Goal: Task Accomplishment & Management: Use online tool/utility

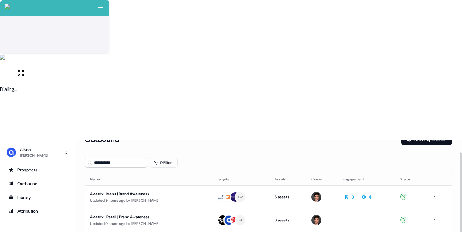
scroll to position [14, 0]
click at [33, 178] on link "Outbound" at bounding box center [37, 183] width 65 height 10
click at [46, 167] on div "Prospects" at bounding box center [37, 170] width 57 height 6
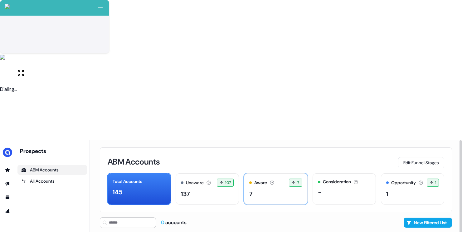
click at [274, 189] on div "7" at bounding box center [275, 193] width 53 height 9
click at [260, 189] on div "7" at bounding box center [275, 193] width 53 height 9
click at [255, 189] on div "7" at bounding box center [275, 193] width 53 height 9
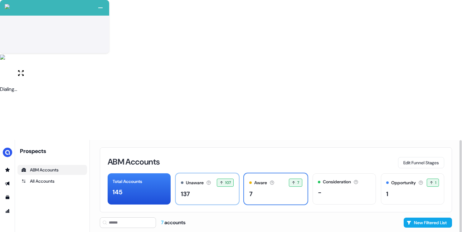
click at [205, 189] on div "137" at bounding box center [207, 193] width 53 height 9
click at [255, 189] on div "7" at bounding box center [275, 193] width 53 height 9
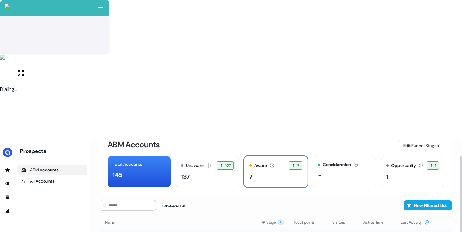
scroll to position [22, 0]
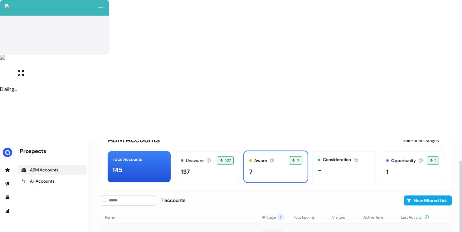
click at [238, 223] on td "Takeda" at bounding box center [178, 232] width 156 height 19
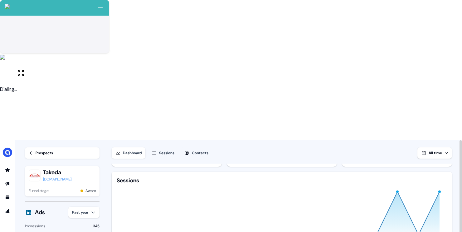
scroll to position [24, 0]
click at [171, 150] on div "Sessions" at bounding box center [166, 153] width 15 height 6
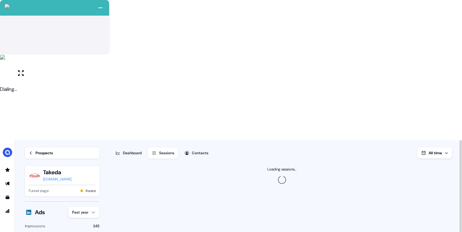
click at [194, 150] on div "Contacts" at bounding box center [200, 153] width 17 height 6
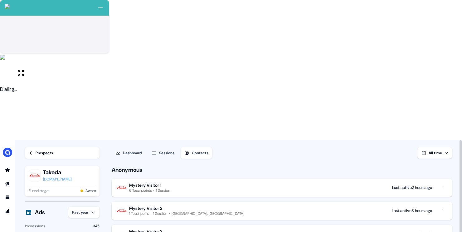
click at [215, 178] on button "Mystery Visitor 1 6 Touchpoints 1 Session Last active 2 hours ago" at bounding box center [282, 187] width 340 height 18
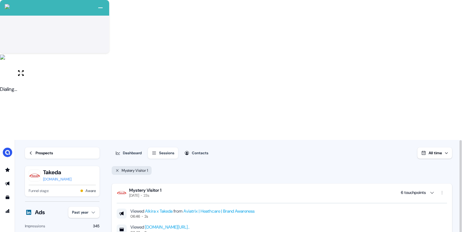
click at [190, 224] on link "[DOMAIN_NAME][URL].." at bounding box center [167, 227] width 45 height 6
click at [127, 150] on div "Dashboard" at bounding box center [132, 153] width 19 height 6
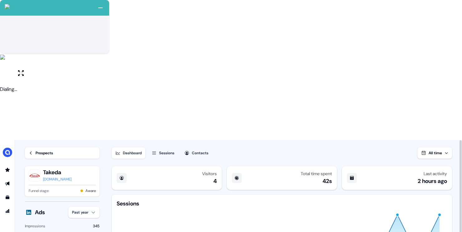
click at [34, 147] on link "Prospects" at bounding box center [62, 152] width 75 height 11
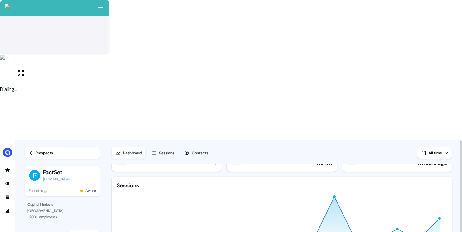
scroll to position [19, 0]
click at [203, 150] on div "Contacts" at bounding box center [200, 153] width 17 height 6
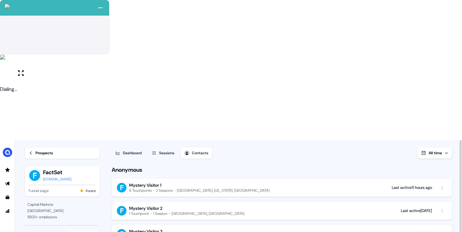
click at [252, 178] on button "Mystery Visitor 1 8 Touchpoints 2 Sessions [GEOGRAPHIC_DATA], [US_STATE], [GEOG…" at bounding box center [282, 187] width 340 height 18
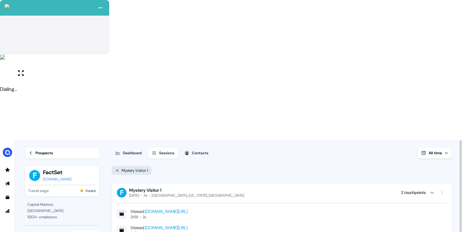
scroll to position [13, 0]
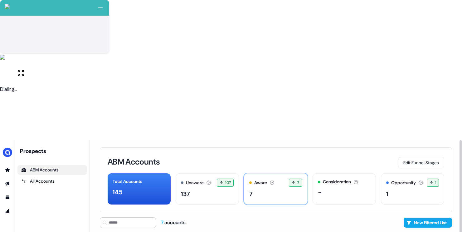
click at [274, 189] on div "7" at bounding box center [275, 193] width 53 height 9
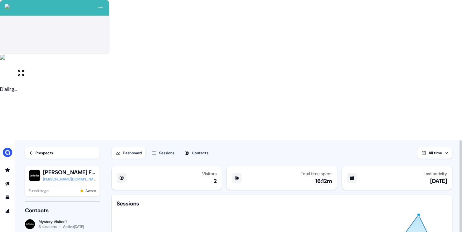
click at [204, 150] on div "Contacts" at bounding box center [200, 153] width 17 height 6
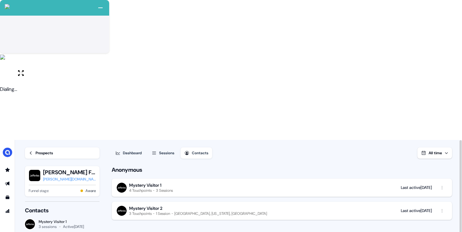
click at [227, 178] on button "Mystery Visitor 1 4 Touchpoints 3 Sessions Last active [DATE]" at bounding box center [282, 187] width 340 height 18
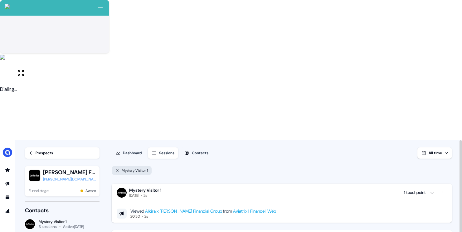
click at [32, 151] on icon at bounding box center [31, 153] width 4 height 4
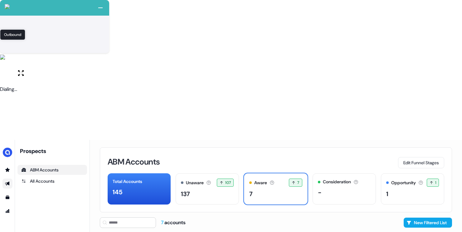
click at [8, 181] on icon "Go to outbound experience" at bounding box center [7, 183] width 4 height 4
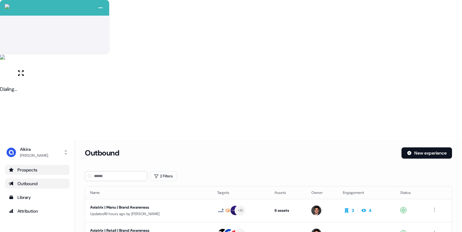
click at [12, 167] on icon "Go to prospects" at bounding box center [11, 169] width 4 height 4
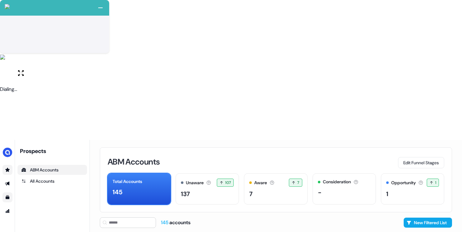
click at [6, 195] on icon "Go to templates" at bounding box center [7, 197] width 5 height 5
click at [8, 178] on link "Go to outbound experience" at bounding box center [7, 183] width 10 height 10
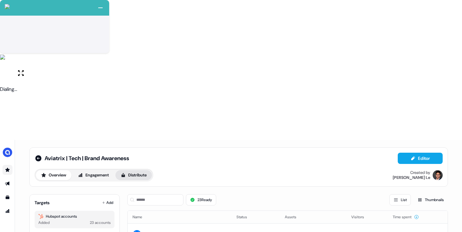
click at [122, 172] on icon at bounding box center [123, 174] width 5 height 5
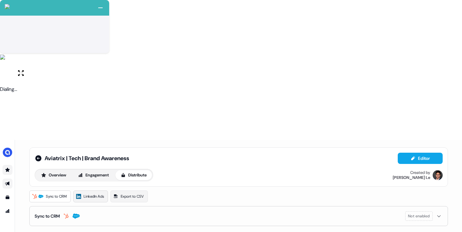
click at [93, 190] on link "LinkedIn Ads" at bounding box center [90, 196] width 35 height 12
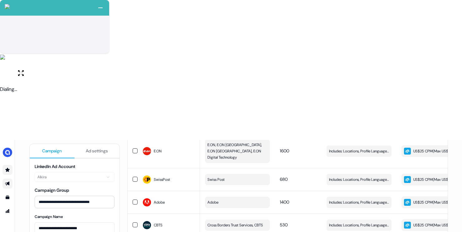
scroll to position [482, 0]
click at [346, 148] on span "Includes: Locations, Profile Language, Job Functions, Years of Experience, Memb…" at bounding box center [359, 151] width 60 height 6
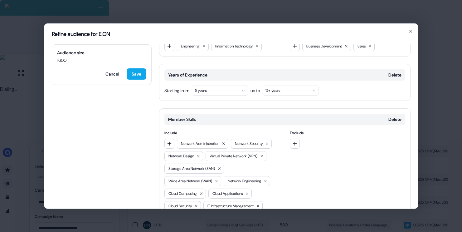
scroll to position [177, 0]
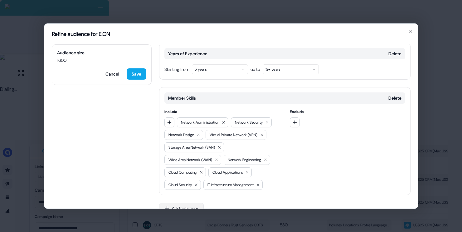
click at [193, 202] on button "Add category" at bounding box center [181, 207] width 45 height 11
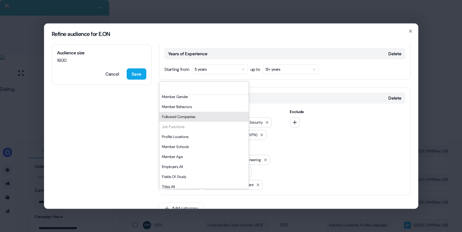
scroll to position [13, 0]
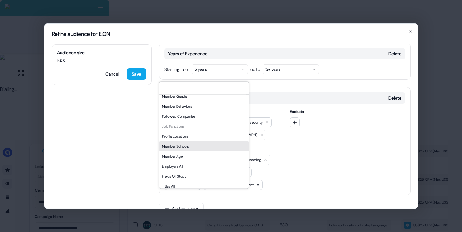
click at [308, 163] on div "Exclude" at bounding box center [347, 148] width 115 height 81
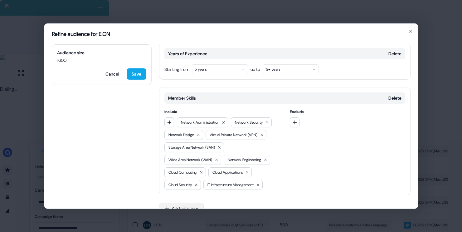
click at [185, 202] on button "Add category" at bounding box center [181, 207] width 45 height 11
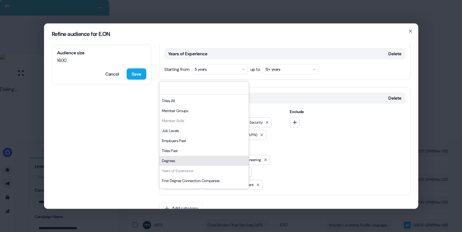
scroll to position [106, 0]
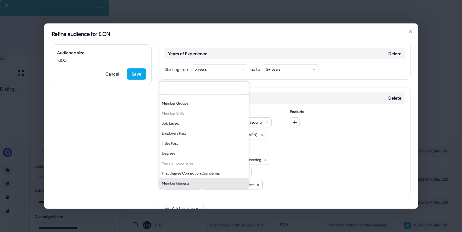
click at [188, 183] on div "Member Interests" at bounding box center [203, 183] width 89 height 10
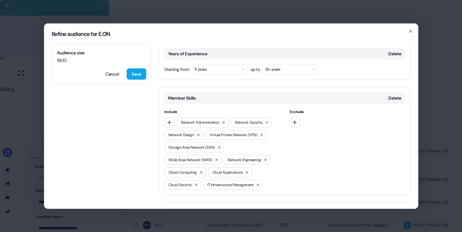
scroll to position [230, 0]
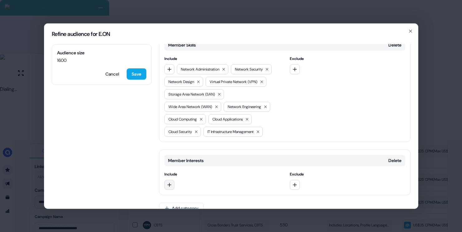
click at [171, 182] on icon "button" at bounding box center [169, 184] width 5 height 5
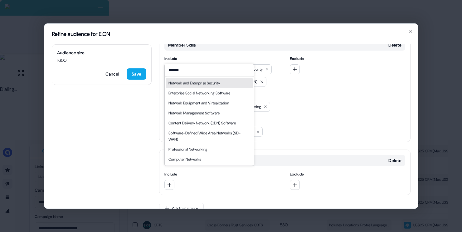
type input "*******"
click at [195, 83] on div "Network and Enterprise Security" at bounding box center [193, 83] width 51 height 6
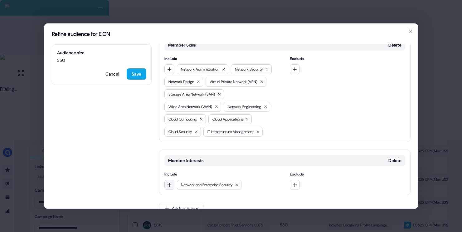
click at [169, 182] on icon "button" at bounding box center [169, 184] width 4 height 4
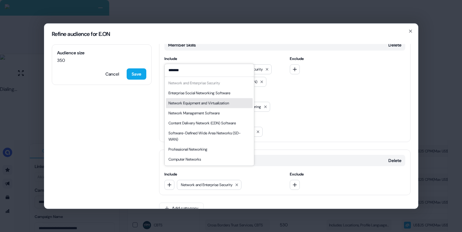
type input "*******"
click at [209, 103] on div "Network Equipment and Virtualization" at bounding box center [198, 103] width 60 height 6
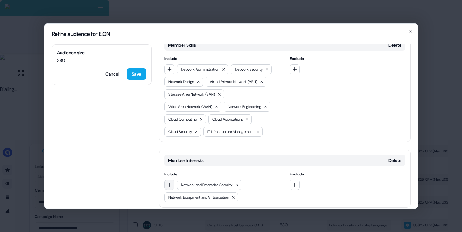
click at [168, 182] on icon "button" at bounding box center [169, 184] width 4 height 4
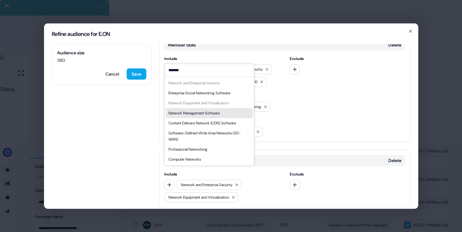
type input "*******"
click at [216, 112] on div "Network Management Software" at bounding box center [193, 113] width 51 height 6
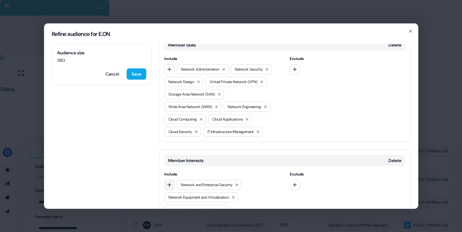
click at [171, 182] on icon "button" at bounding box center [169, 184] width 5 height 5
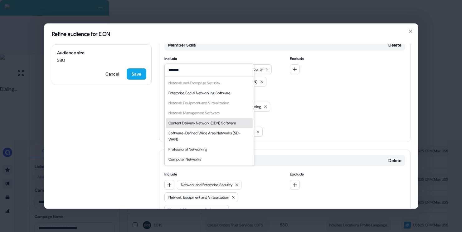
type input "*******"
click at [214, 124] on div "Content Delivery Network (CDN) Software" at bounding box center [201, 123] width 67 height 6
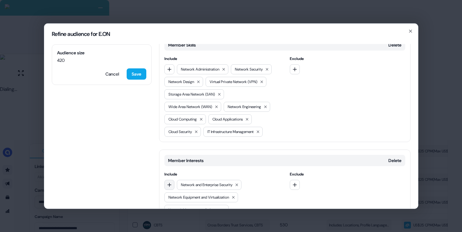
click at [168, 182] on icon "button" at bounding box center [169, 184] width 4 height 4
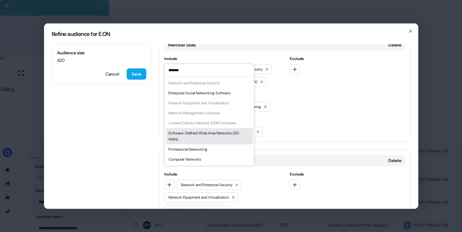
type input "*******"
click at [212, 135] on div "Software-Defined Wide Area Networks (SD-WAN)" at bounding box center [209, 136] width 82 height 12
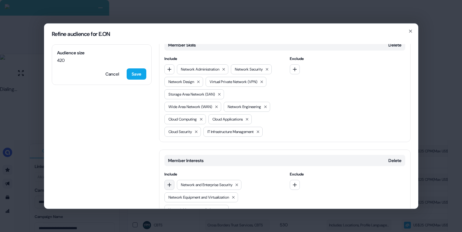
click at [168, 182] on icon "button" at bounding box center [169, 184] width 4 height 4
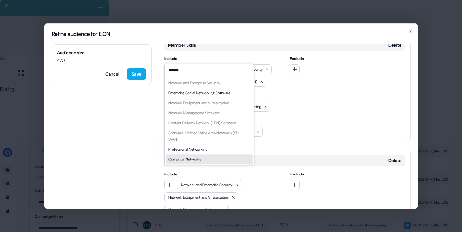
type input "*******"
click at [182, 158] on div "Computer Networks" at bounding box center [184, 159] width 32 height 6
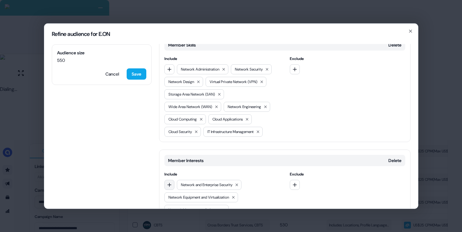
click at [171, 182] on icon "button" at bounding box center [169, 184] width 5 height 5
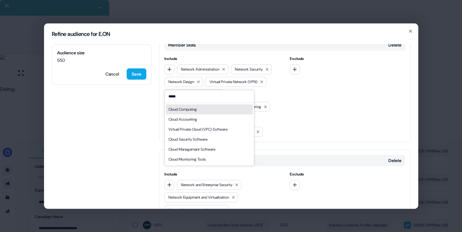
type input "*****"
click at [196, 108] on div "Cloud Computing" at bounding box center [182, 109] width 28 height 6
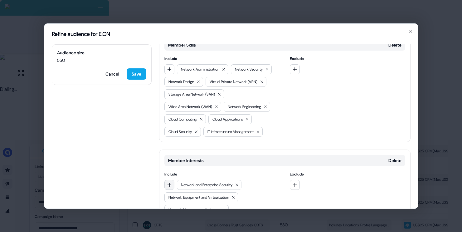
click at [169, 179] on button "button" at bounding box center [169, 184] width 10 height 10
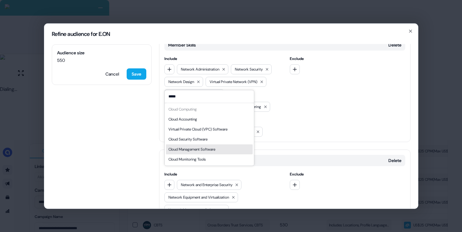
type input "*****"
click at [207, 148] on div "Cloud Management Software" at bounding box center [191, 149] width 47 height 6
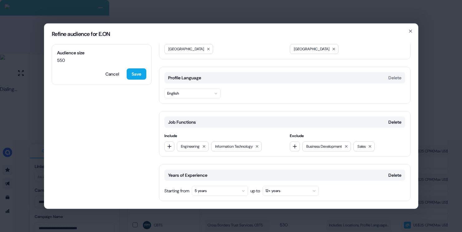
scroll to position [48, 0]
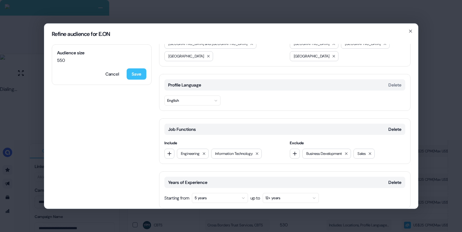
click at [136, 76] on button "Save" at bounding box center [137, 73] width 20 height 11
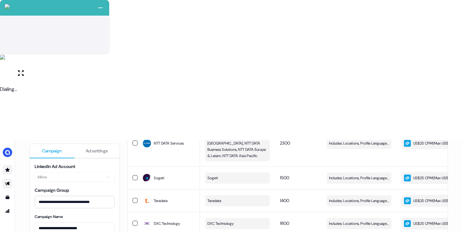
scroll to position [231, 0]
click at [335, 221] on span "Includes: Locations, Profile Language, Job Functions, Years of Experience, Memb…" at bounding box center [359, 224] width 60 height 6
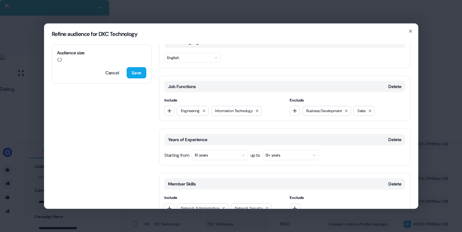
scroll to position [230, 0]
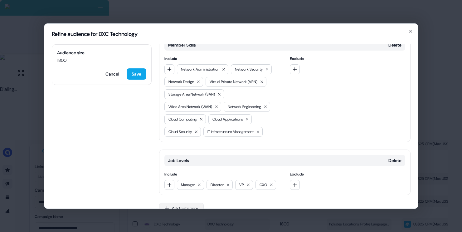
click at [182, 202] on button "Add category" at bounding box center [181, 207] width 45 height 11
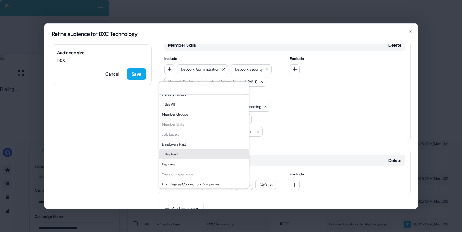
scroll to position [106, 0]
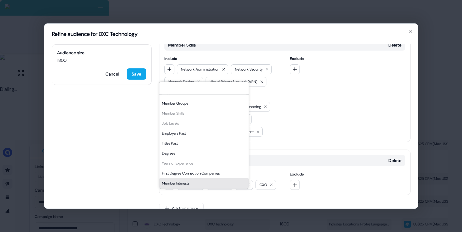
click at [176, 181] on div "Member Interests" at bounding box center [203, 183] width 89 height 10
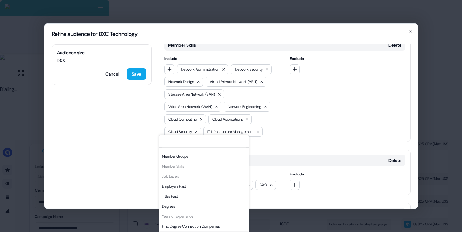
scroll to position [283, 0]
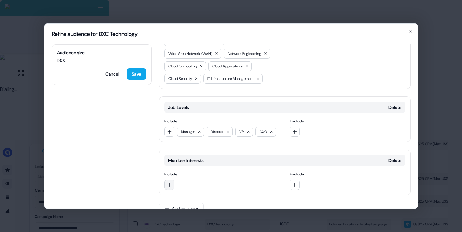
click at [171, 182] on icon "button" at bounding box center [169, 184] width 5 height 5
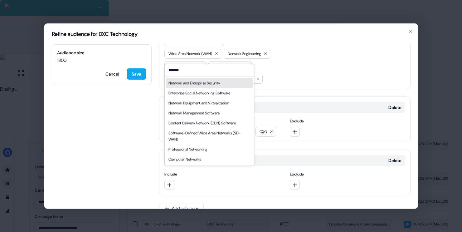
type input "*******"
click at [199, 83] on div "Network and Enterprise Security" at bounding box center [193, 83] width 51 height 6
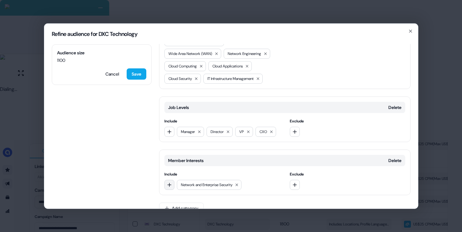
click at [169, 182] on icon "button" at bounding box center [169, 184] width 5 height 5
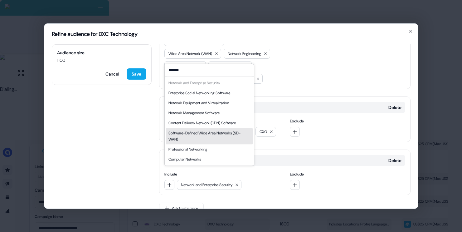
type input "*******"
click at [214, 134] on div "Software-Defined Wide Area Networks (SD-WAN)" at bounding box center [209, 136] width 82 height 12
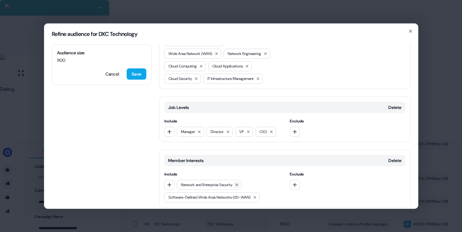
click at [239, 182] on icon at bounding box center [237, 184] width 4 height 4
click at [167, 182] on icon "button" at bounding box center [169, 184] width 5 height 5
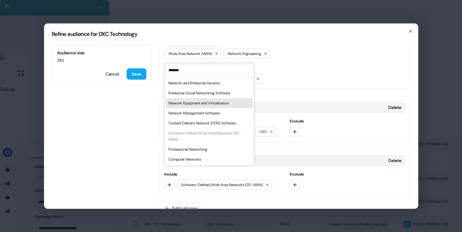
type input "*******"
click at [192, 101] on div "Network Equipment and Virtualization" at bounding box center [198, 103] width 60 height 6
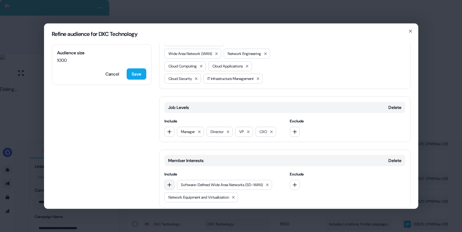
click at [168, 182] on icon "button" at bounding box center [169, 184] width 5 height 5
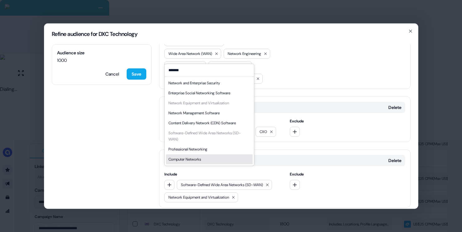
type input "*******"
click at [197, 161] on div "Computer Networks" at bounding box center [184, 159] width 32 height 6
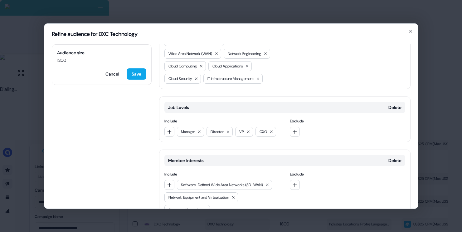
click at [207, 207] on icon at bounding box center [205, 209] width 4 height 4
click at [169, 182] on icon "button" at bounding box center [169, 184] width 5 height 5
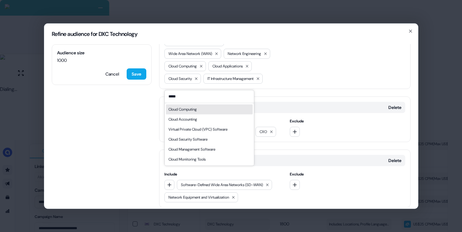
type input "*****"
click at [194, 107] on div "Cloud Computing" at bounding box center [182, 109] width 28 height 6
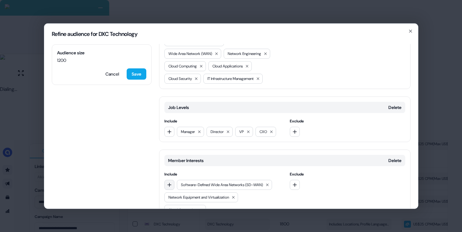
click at [170, 179] on button "button" at bounding box center [169, 184] width 10 height 10
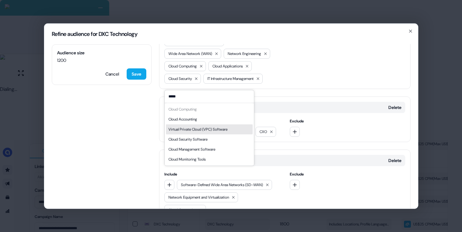
type input "*****"
click at [207, 130] on div "Virtual Private Cloud (VPC) Software" at bounding box center [197, 129] width 59 height 6
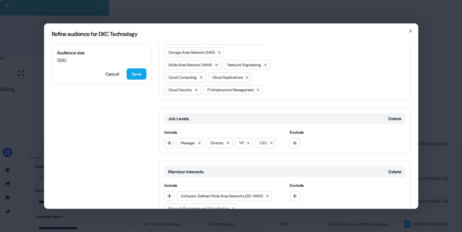
scroll to position [270, 0]
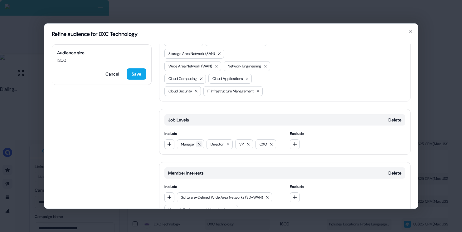
click at [200, 141] on button at bounding box center [199, 144] width 6 height 6
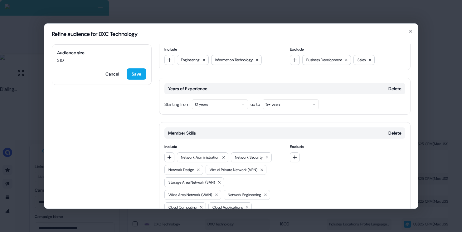
scroll to position [0, 0]
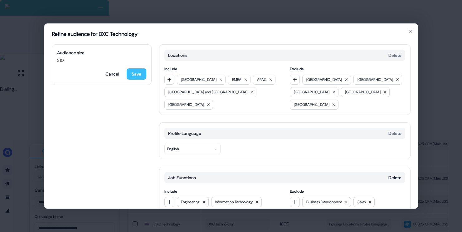
click at [145, 75] on button "Save" at bounding box center [137, 73] width 20 height 11
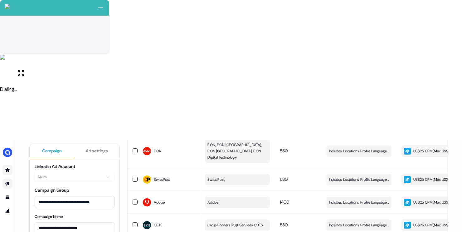
scroll to position [541, 0]
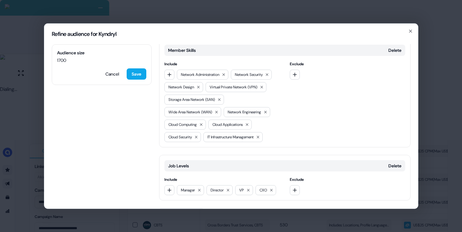
scroll to position [230, 0]
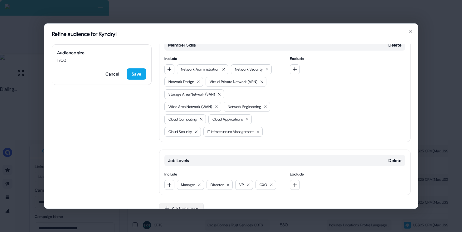
click at [179, 202] on button "Add category" at bounding box center [181, 207] width 45 height 11
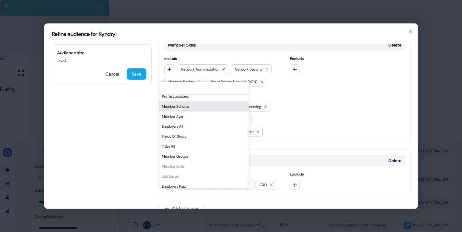
scroll to position [106, 0]
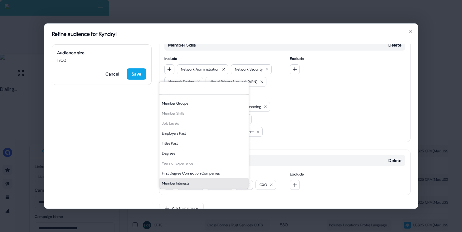
click at [180, 183] on div "Member Interests" at bounding box center [203, 183] width 89 height 10
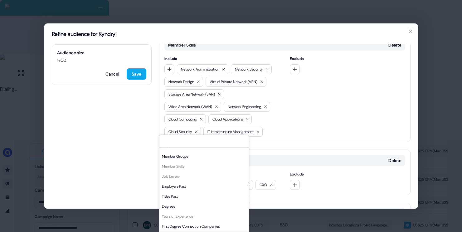
scroll to position [283, 0]
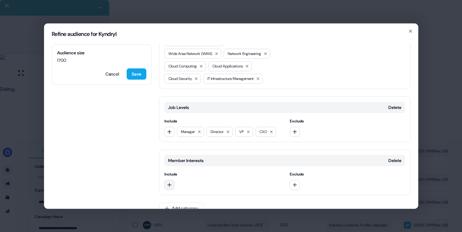
click at [170, 182] on icon "button" at bounding box center [169, 184] width 5 height 5
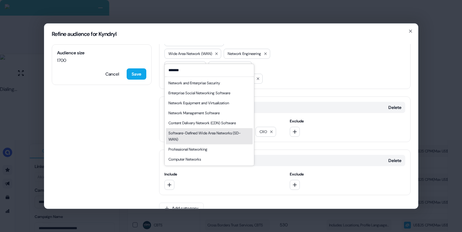
type input "*******"
click at [196, 139] on div "Software-Defined Wide Area Networks (SD-WAN)" at bounding box center [209, 136] width 82 height 12
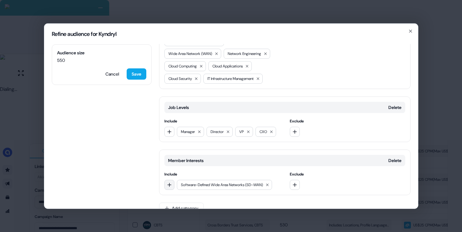
click at [171, 179] on button "button" at bounding box center [169, 184] width 10 height 10
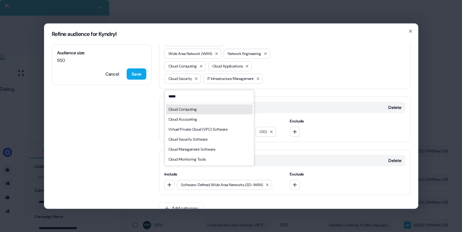
type input "*****"
click at [194, 112] on div "Cloud Computing" at bounding box center [182, 109] width 28 height 6
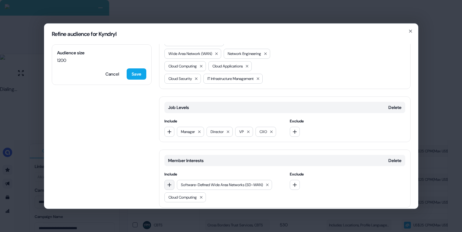
click at [168, 182] on icon "button" at bounding box center [169, 184] width 5 height 5
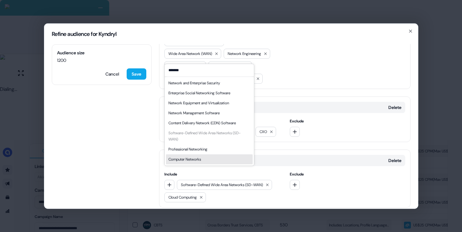
type input "*******"
click at [200, 159] on div "Computer Networks" at bounding box center [184, 159] width 32 height 6
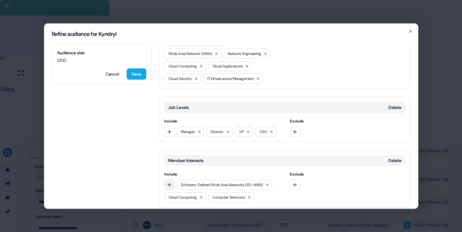
click at [170, 182] on icon "button" at bounding box center [169, 184] width 5 height 5
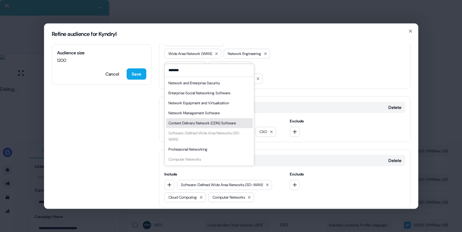
type input "*******"
click at [208, 122] on div "Content Delivery Network (CDN) Software" at bounding box center [201, 123] width 67 height 6
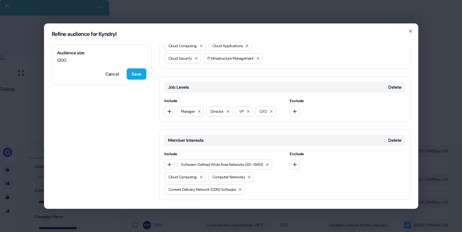
scroll to position [308, 0]
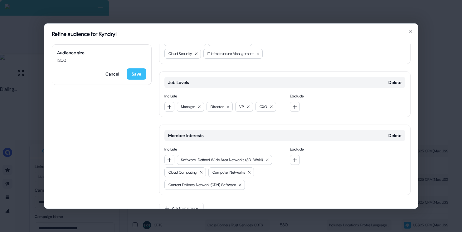
click at [139, 74] on button "Save" at bounding box center [137, 73] width 20 height 11
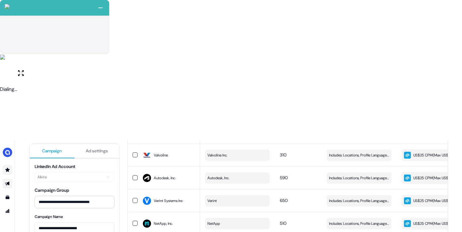
scroll to position [0, 0]
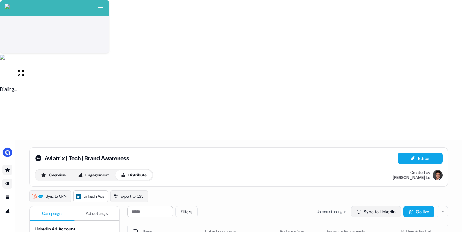
click at [368, 206] on button "Sync to LinkedIn" at bounding box center [376, 211] width 50 height 11
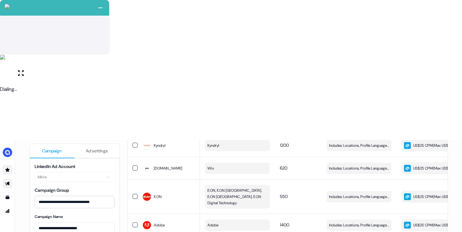
scroll to position [541, 0]
